Goal: Task Accomplishment & Management: Complete application form

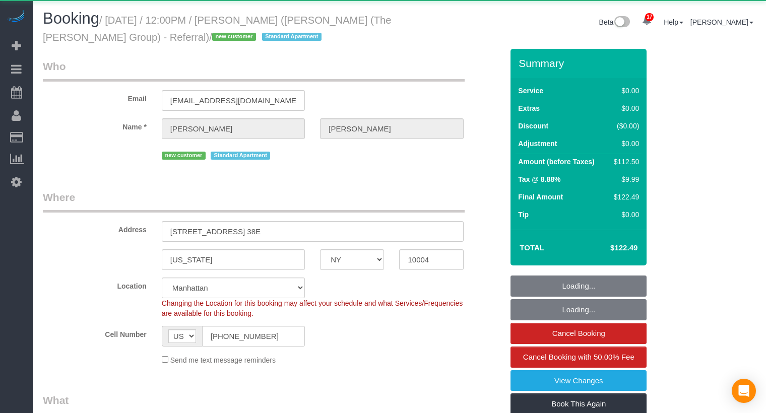
select select "NY"
select select "object:884"
select select "spot1"
select select "number:59"
select select "number:72"
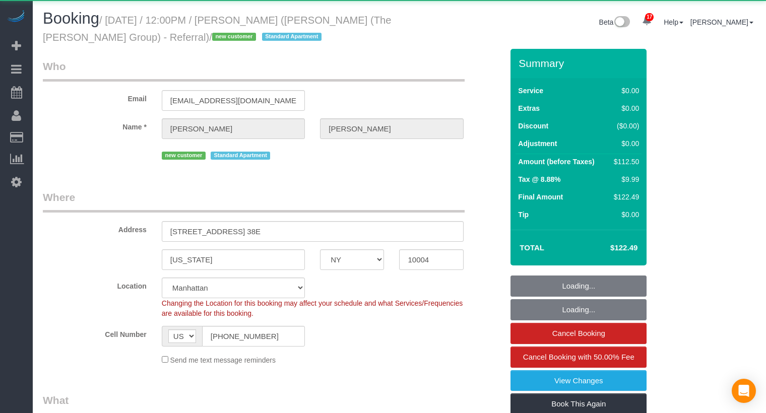
select select "number:15"
select select "number:6"
select select "string:stripe-pm_1S6NNC4VGloSiKo7bjlwWNM0"
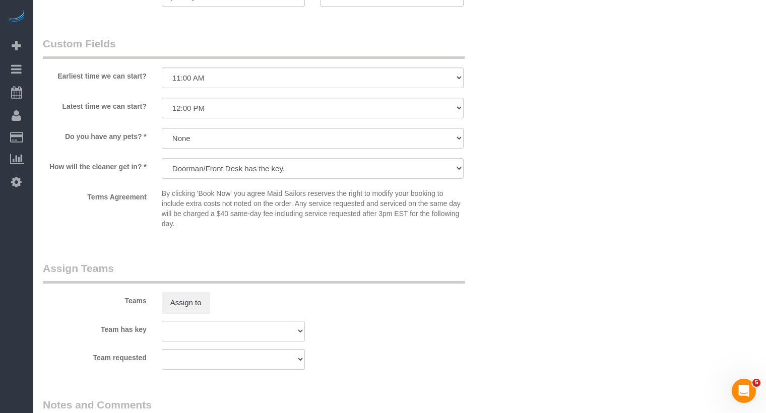
scroll to position [1375, 0]
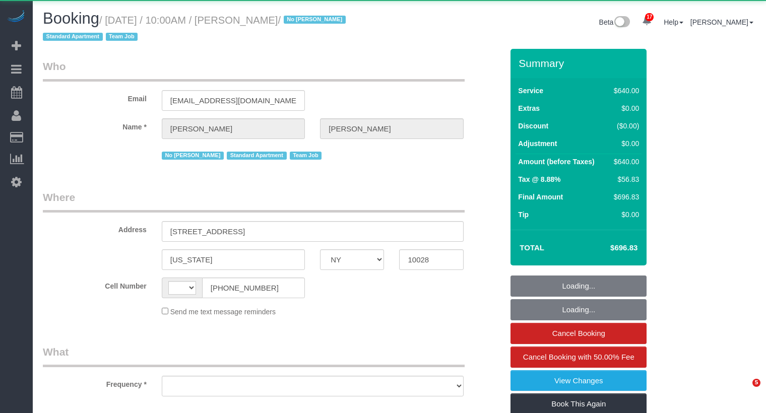
select select "NY"
select select "string:US"
select select "object:779"
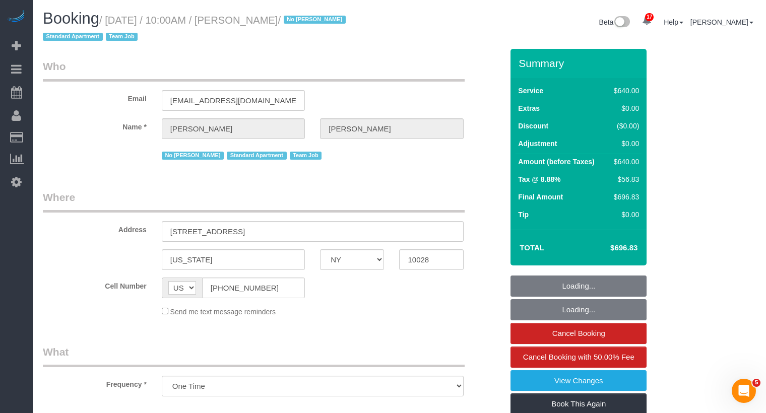
select select "240"
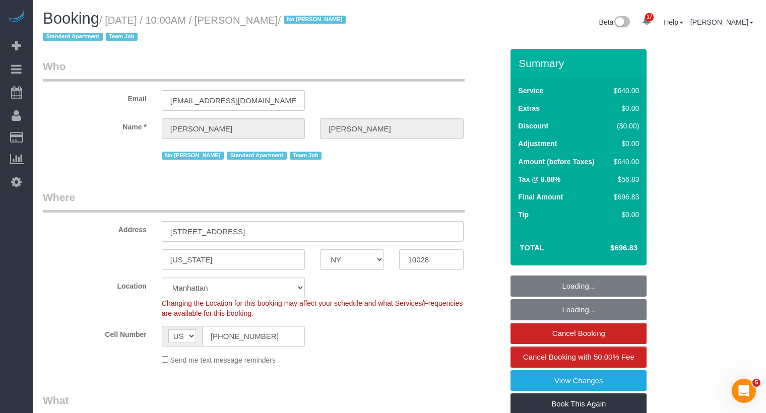
select select "object:876"
select select "string:stripe-pm_1LyzvD4VGloSiKo7z6mm3lkI"
select select "spot1"
select select "number:57"
select select "number:74"
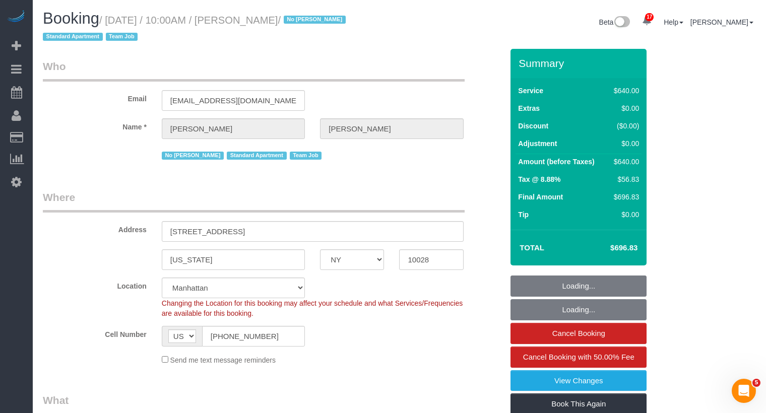
select select "number:15"
select select "number:6"
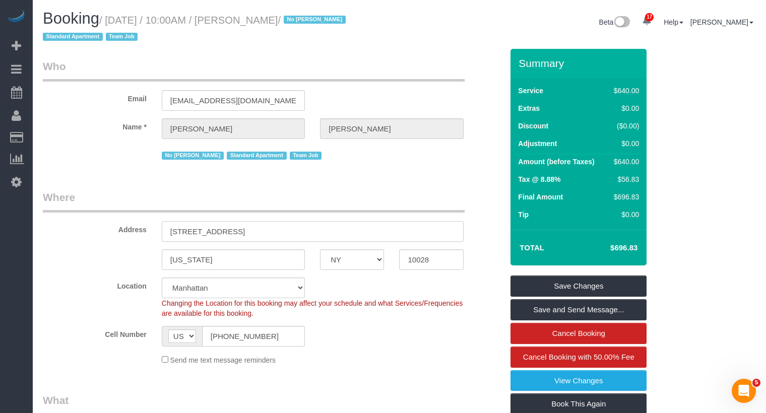
drag, startPoint x: 276, startPoint y: 228, endPoint x: 142, endPoint y: 227, distance: 134.1
click at [142, 227] on div "Address 605 East 82nd Street" at bounding box center [272, 216] width 475 height 52
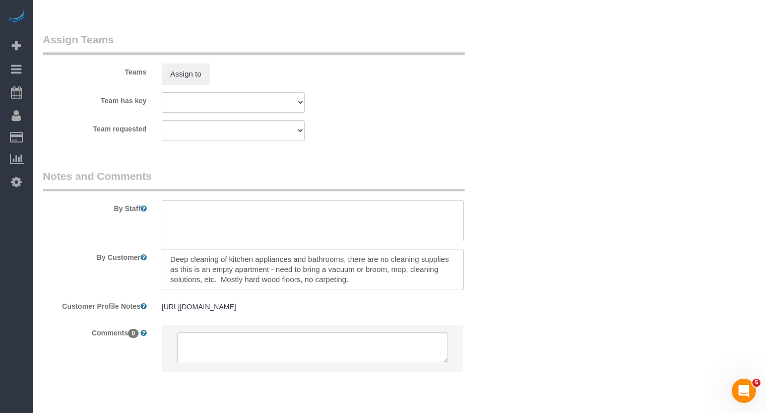
scroll to position [1121, 0]
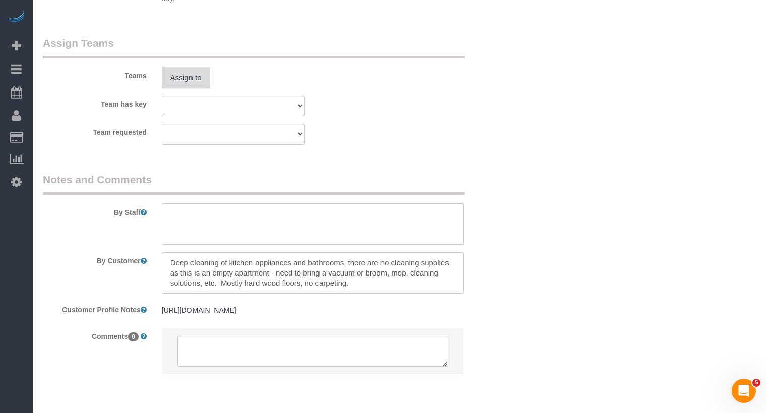
click at [190, 84] on button "Assign to" at bounding box center [186, 77] width 48 height 21
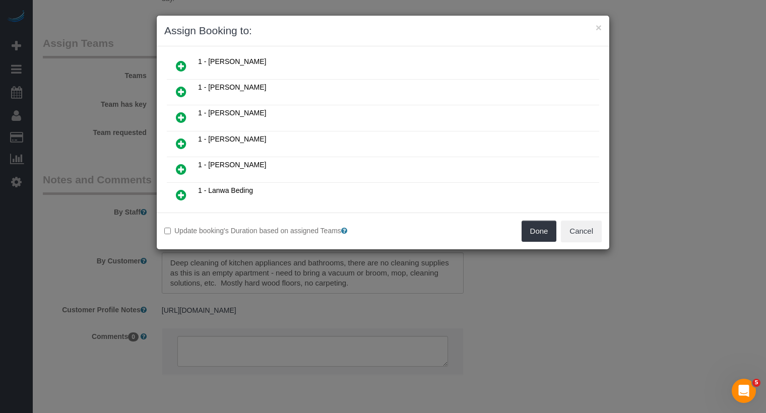
scroll to position [372, 0]
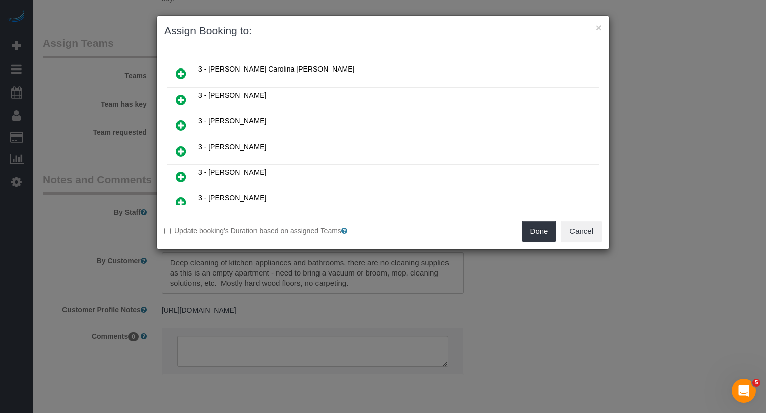
click at [181, 145] on icon at bounding box center [181, 151] width 11 height 12
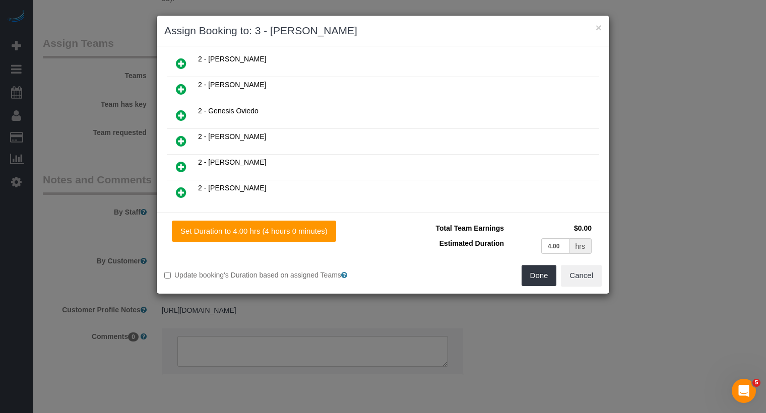
scroll to position [497, 0]
click at [182, 159] on icon at bounding box center [181, 165] width 11 height 12
click at [557, 274] on div "Done Cancel" at bounding box center [496, 275] width 226 height 21
click at [548, 276] on button "Done" at bounding box center [539, 275] width 35 height 21
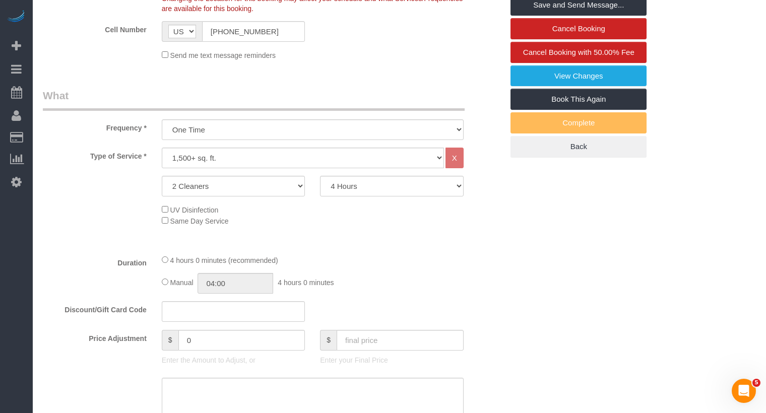
scroll to position [0, 0]
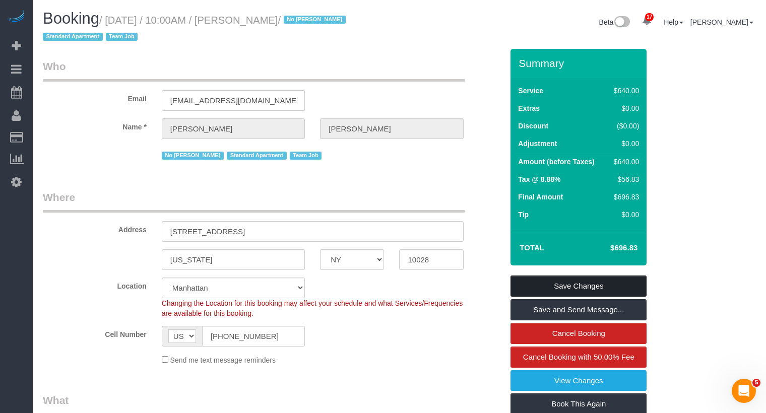
click at [565, 285] on link "Save Changes" at bounding box center [579, 286] width 136 height 21
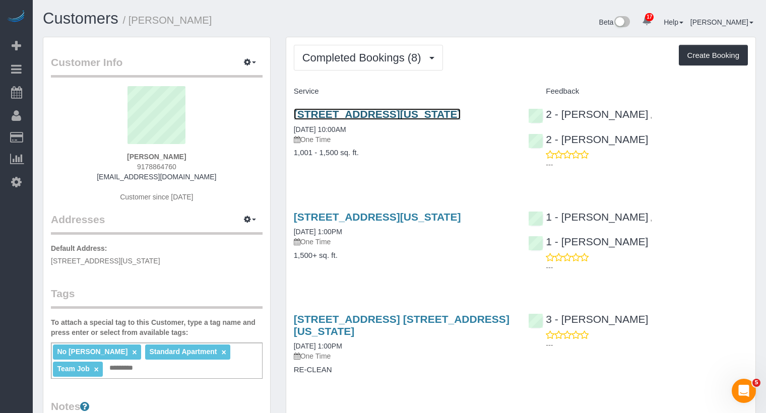
click at [434, 110] on link "30 West Street, #23e, New York, NY 10004" at bounding box center [377, 114] width 167 height 12
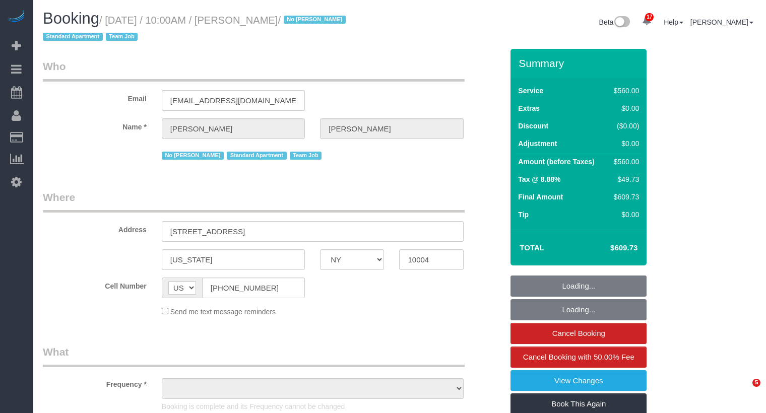
select select "NY"
select select "object:794"
select select "string:stripe-pm_1LyzvD4VGloSiKo7z6mm3lkI"
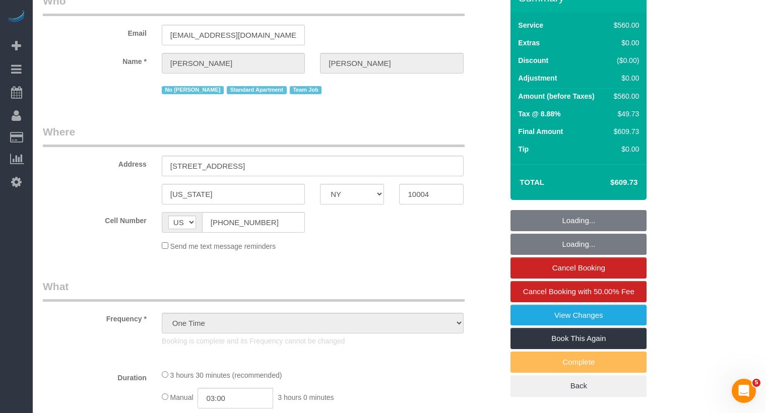
select select "2"
select select "210"
select select "number:57"
select select "number:72"
select select "number:15"
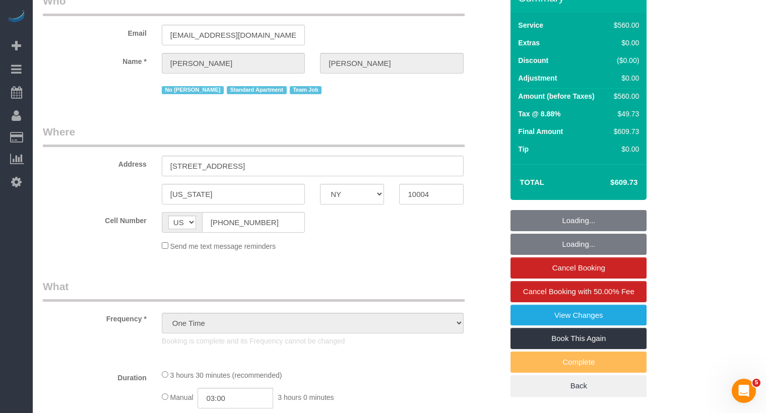
select select "number:6"
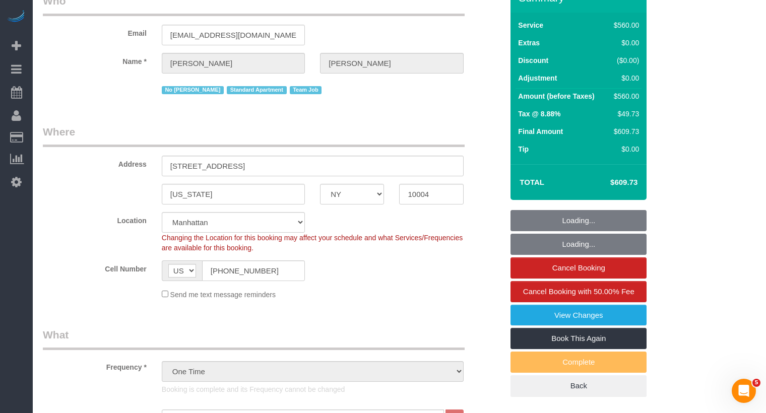
select select "object:1458"
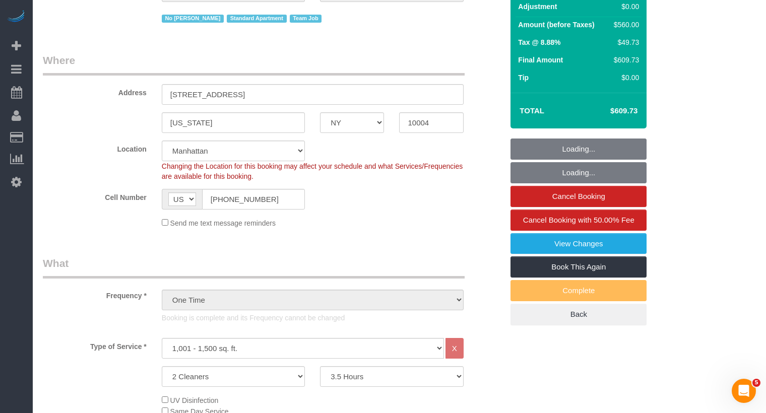
select select "spot1"
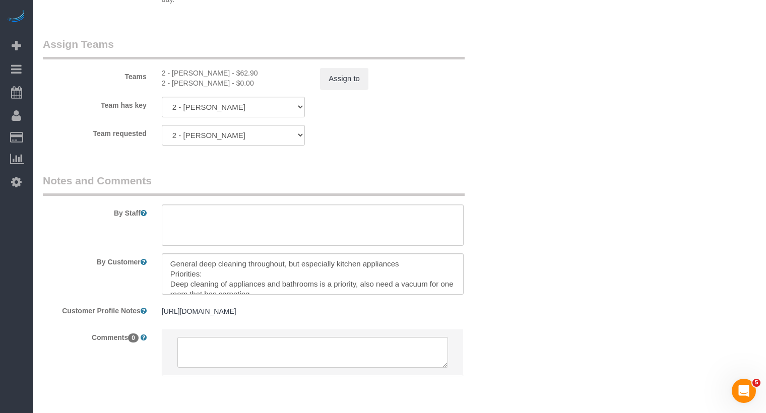
scroll to position [10, 0]
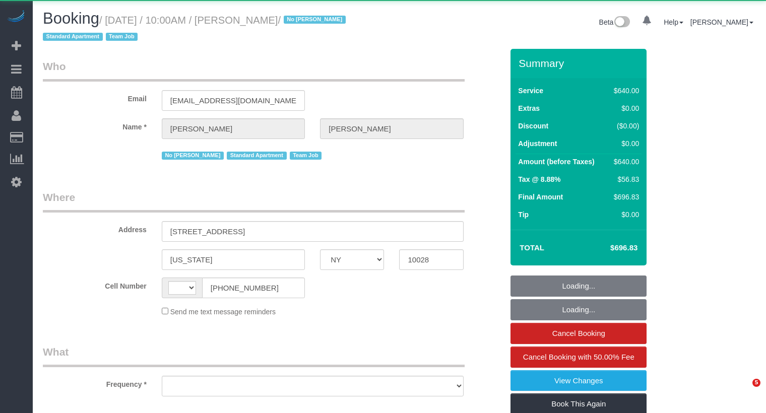
select select "NY"
select select "string:[GEOGRAPHIC_DATA]"
select select "object:636"
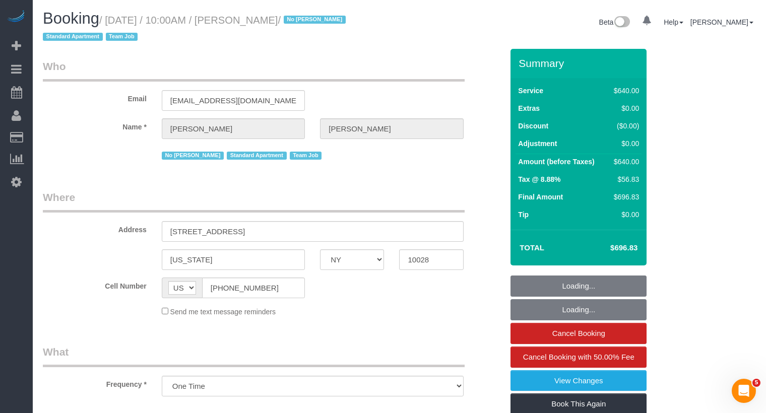
select select "240"
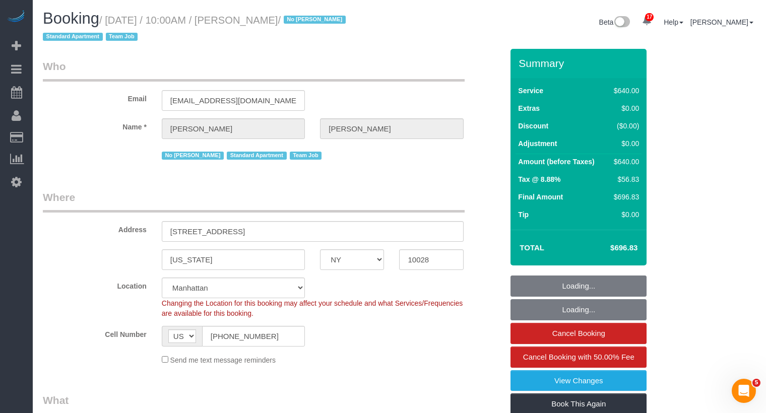
select select "object:891"
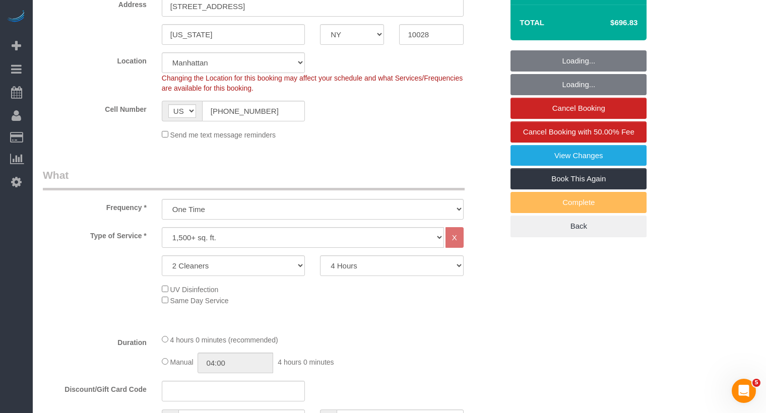
select select "string:stripe-pm_1LyzvD4VGloSiKo7z6mm3lkI"
select select "spot1"
select select "number:57"
select select "number:74"
select select "number:15"
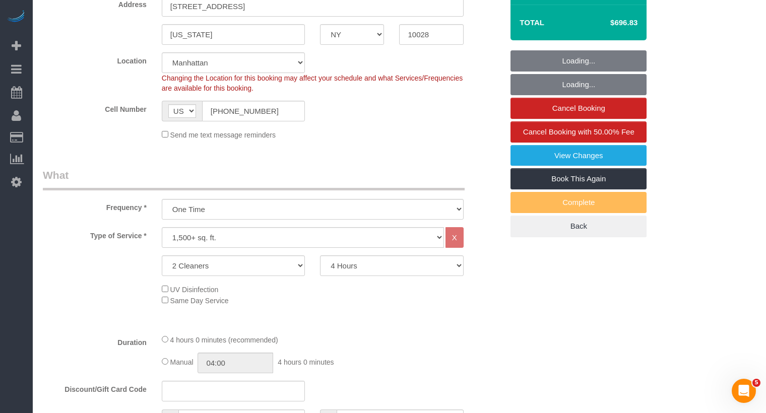
select select "number:6"
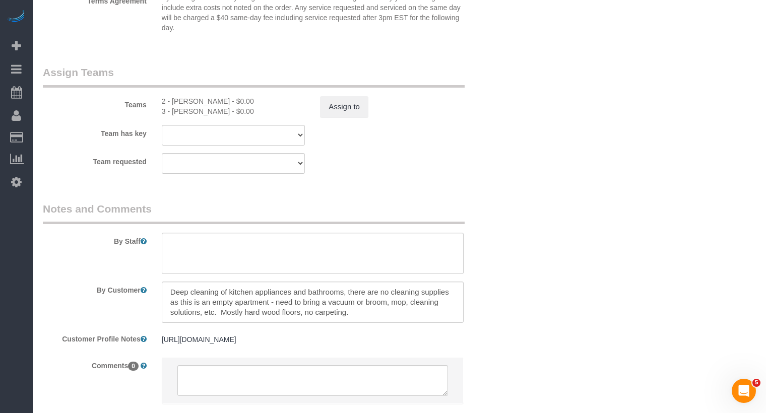
scroll to position [1153, 0]
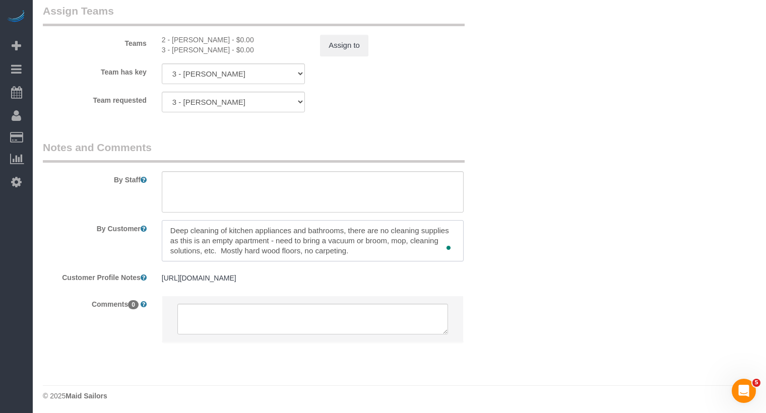
drag, startPoint x: 369, startPoint y: 252, endPoint x: 161, endPoint y: 224, distance: 210.0
click at [161, 224] on div at bounding box center [312, 240] width 317 height 41
